Goal: Transaction & Acquisition: Book appointment/travel/reservation

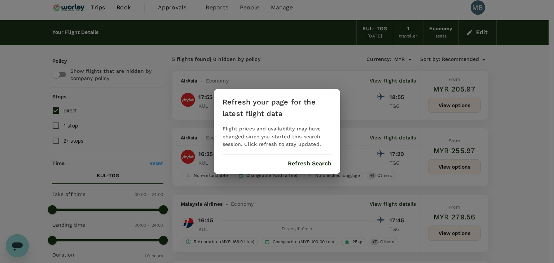
click at [311, 161] on button "Refresh Search" at bounding box center [310, 163] width 44 height 6
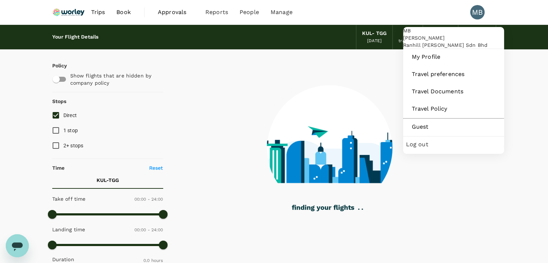
click at [472, 14] on div "MB" at bounding box center [477, 12] width 14 height 14
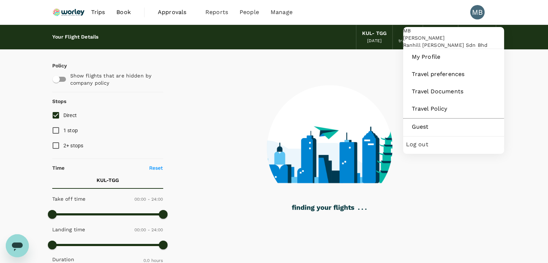
click at [473, 12] on div "MB" at bounding box center [477, 12] width 14 height 14
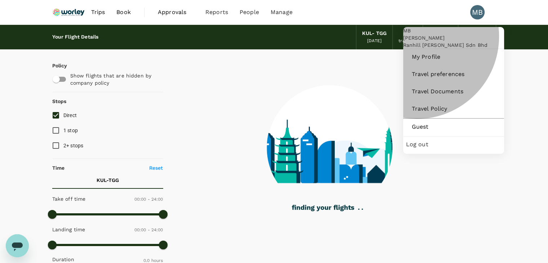
click at [419, 149] on span "Log out" at bounding box center [453, 144] width 95 height 9
